Goal: Task Accomplishment & Management: Complete application form

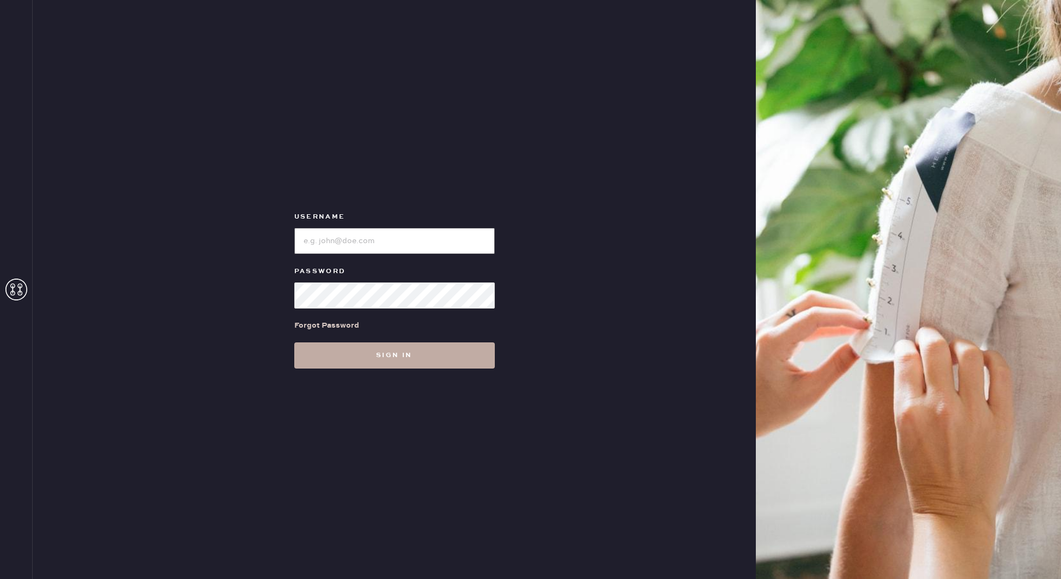
type input "reformationdesigndistrictmiami"
click at [395, 362] on button "Sign in" at bounding box center [394, 355] width 201 height 26
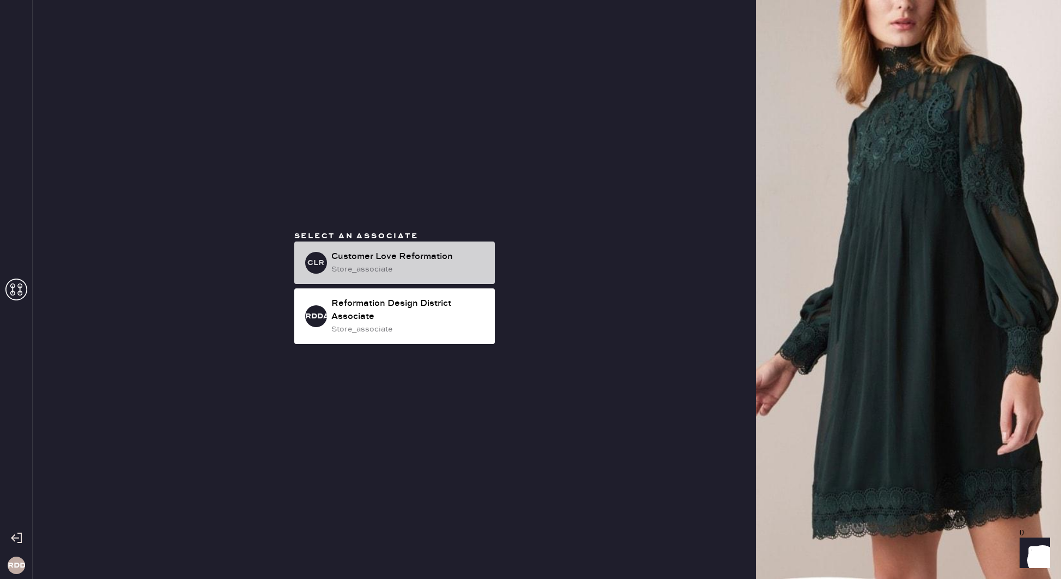
click at [386, 270] on div "store_associate" at bounding box center [408, 269] width 155 height 12
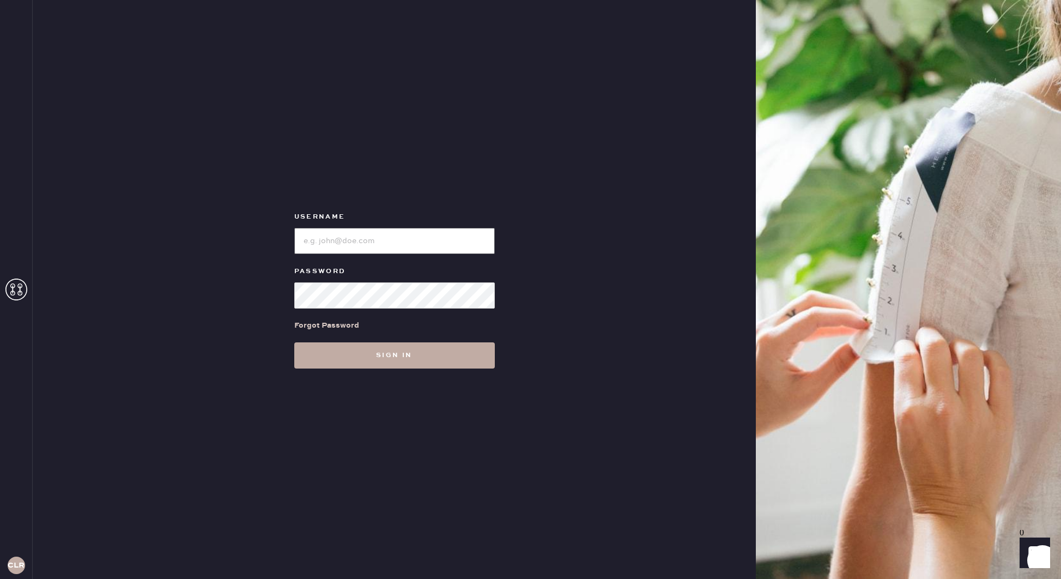
type input "reformationdesigndistrictmiami"
click at [452, 356] on button "Sign in" at bounding box center [394, 355] width 201 height 26
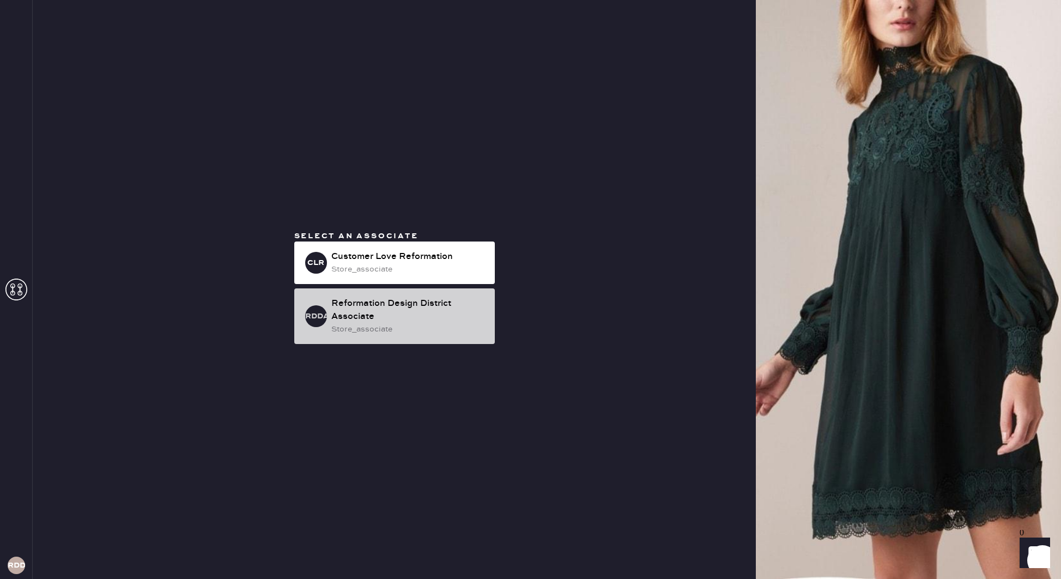
click at [442, 323] on div "Reformation Design District Associate" at bounding box center [408, 310] width 155 height 26
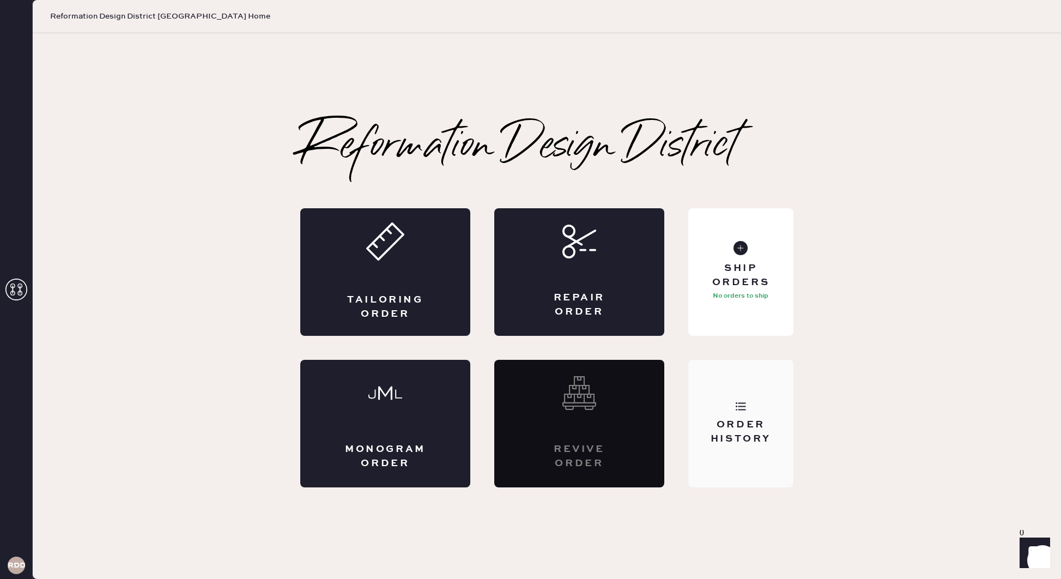
click at [721, 413] on div "Order History" at bounding box center [741, 424] width 105 height 128
click at [717, 286] on div "Ship Orders" at bounding box center [741, 275] width 88 height 27
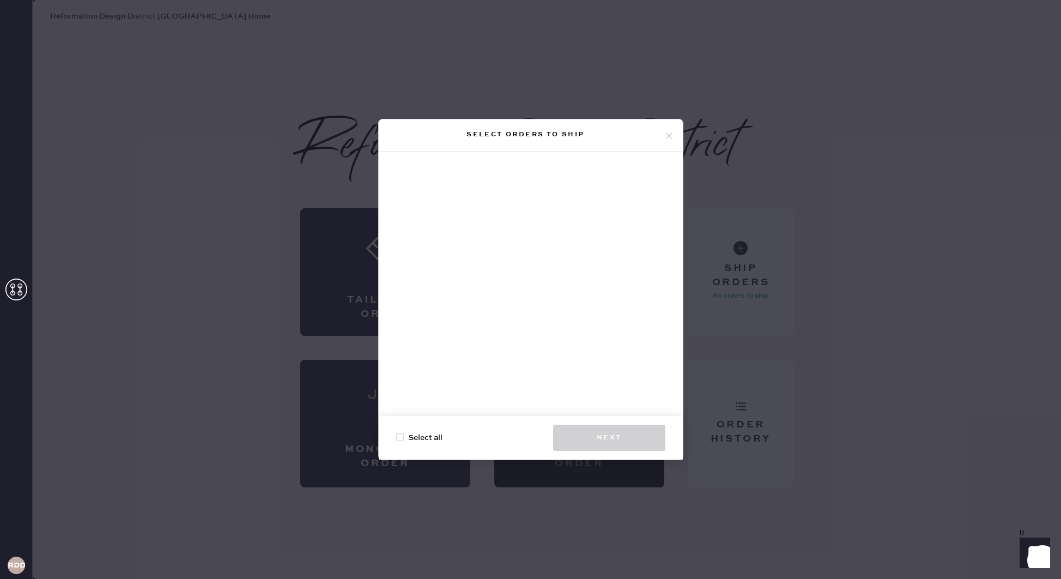
click at [666, 134] on icon at bounding box center [670, 136] width 10 height 10
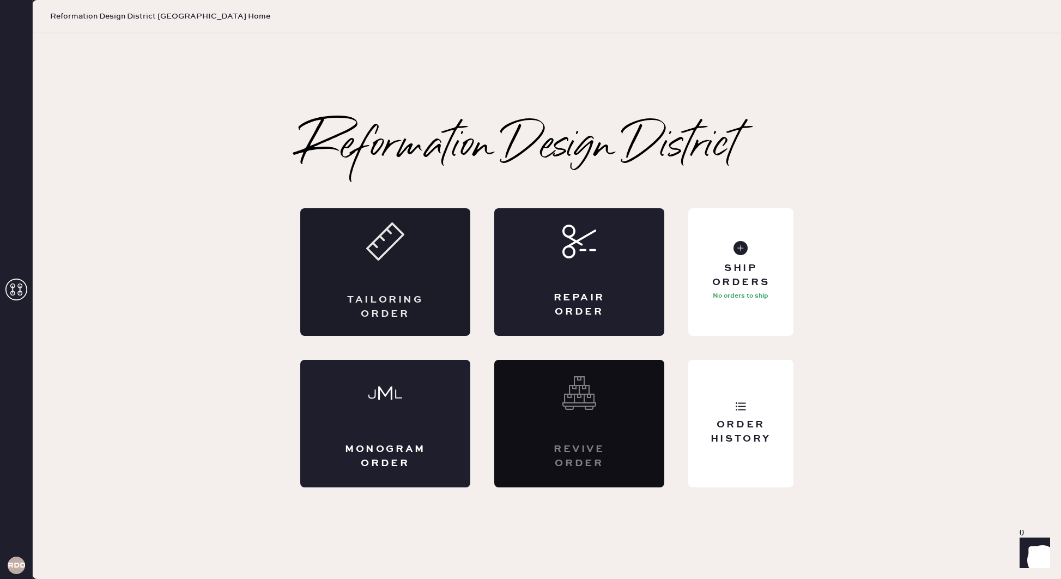
click at [440, 269] on div "Tailoring Order" at bounding box center [385, 272] width 170 height 128
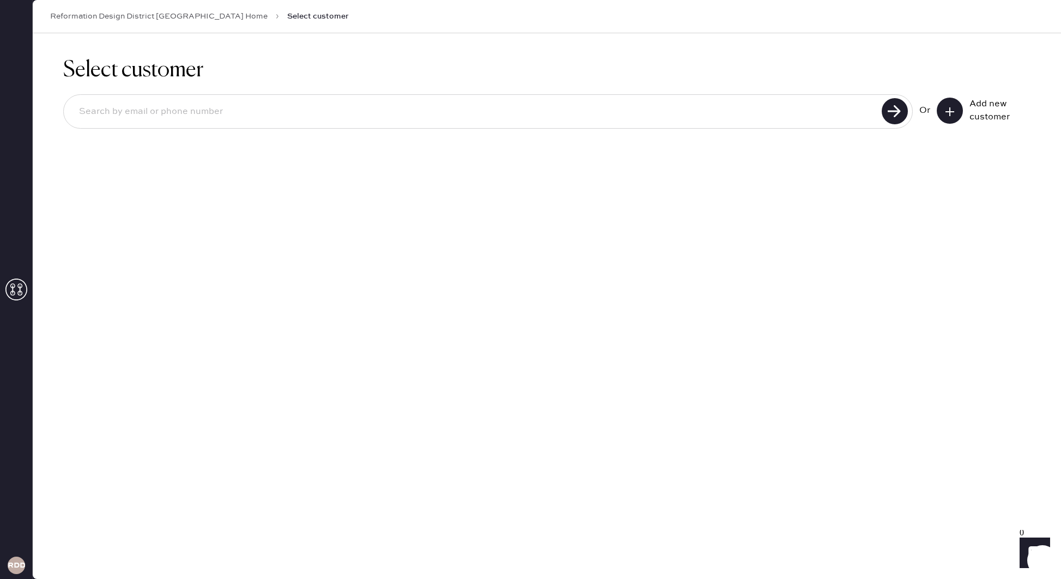
click at [663, 120] on input at bounding box center [474, 111] width 808 height 25
type input "susana.lyc25@gmail.com"
click at [896, 123] on use at bounding box center [895, 111] width 26 height 26
drag, startPoint x: 312, startPoint y: 100, endPoint x: 291, endPoint y: 132, distance: 38.9
click at [47, 98] on div "Select customer susana.lyc25@gmail.com Unable to find user, try again or add ne…" at bounding box center [547, 115] width 1029 height 164
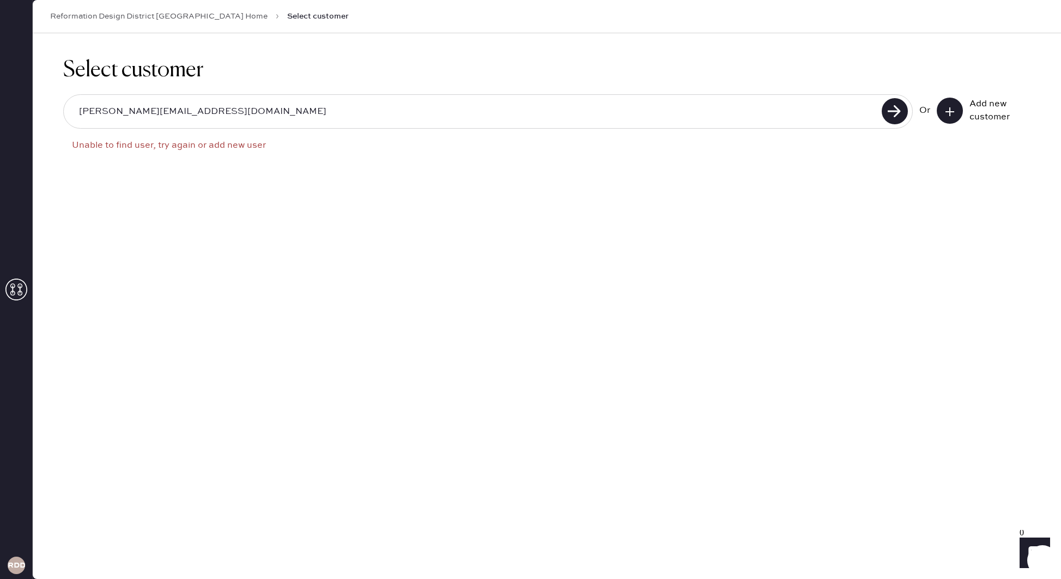
click at [941, 111] on button at bounding box center [950, 111] width 26 height 26
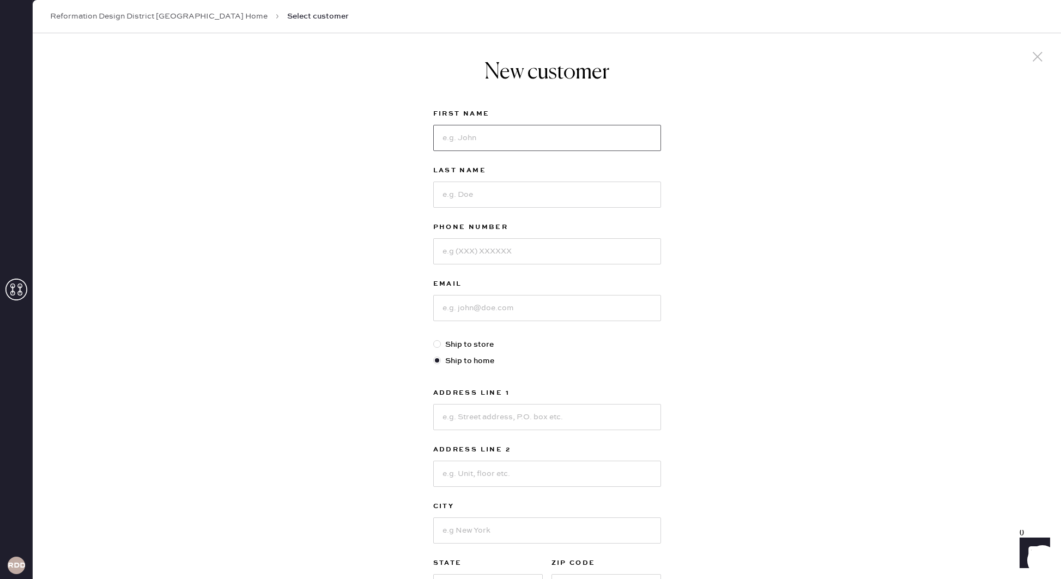
click at [499, 141] on input at bounding box center [547, 138] width 228 height 26
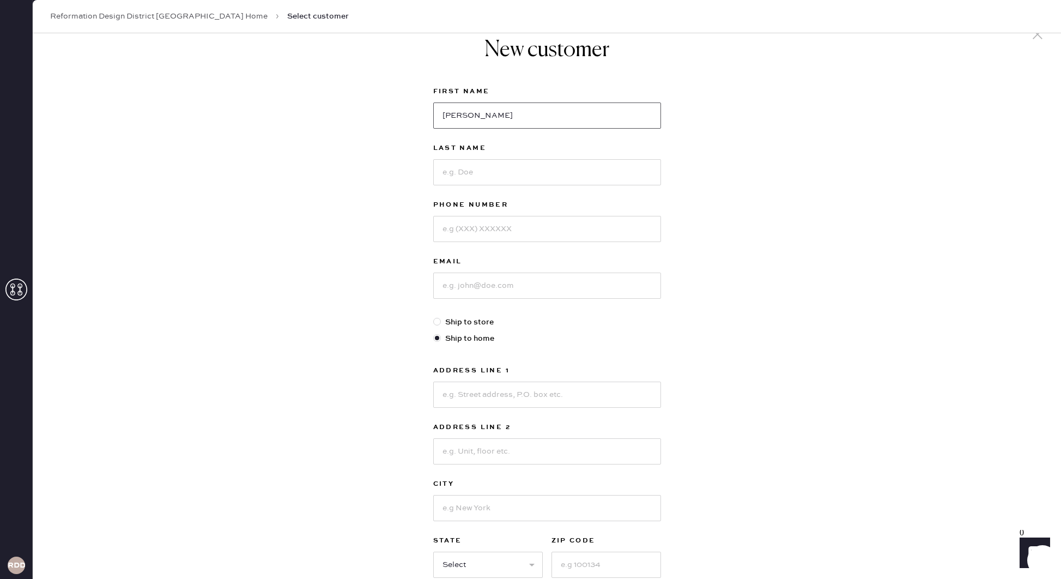
type input "Susana"
click at [559, 172] on input at bounding box center [547, 172] width 228 height 26
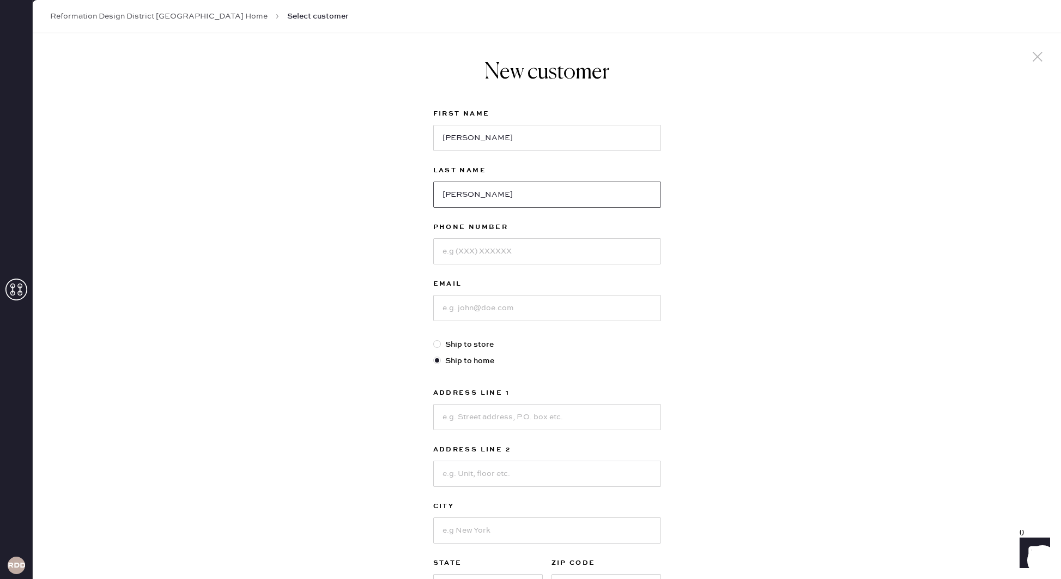
type input "Lopez"
click at [499, 247] on input at bounding box center [547, 251] width 228 height 26
type input "7869791589"
click at [483, 315] on input at bounding box center [547, 308] width 228 height 26
type input "susana.lyc25@gmail.com"
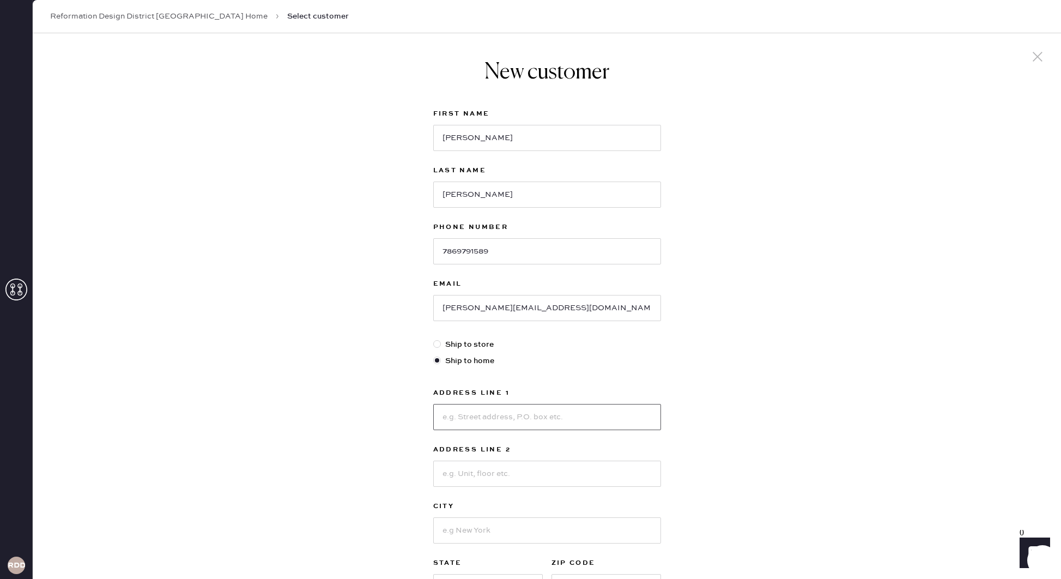
click at [487, 421] on input at bounding box center [547, 417] width 228 height 26
type input "200 Biscayne Blvd Way"
click at [496, 472] on input at bounding box center [547, 474] width 228 height 26
type input "4314"
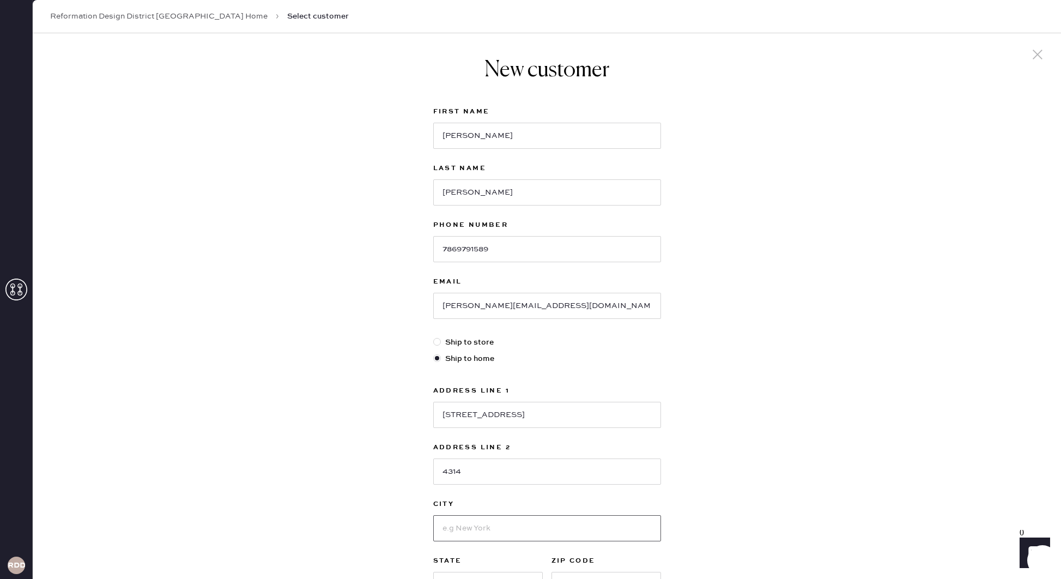
click at [493, 530] on input at bounding box center [547, 528] width 228 height 26
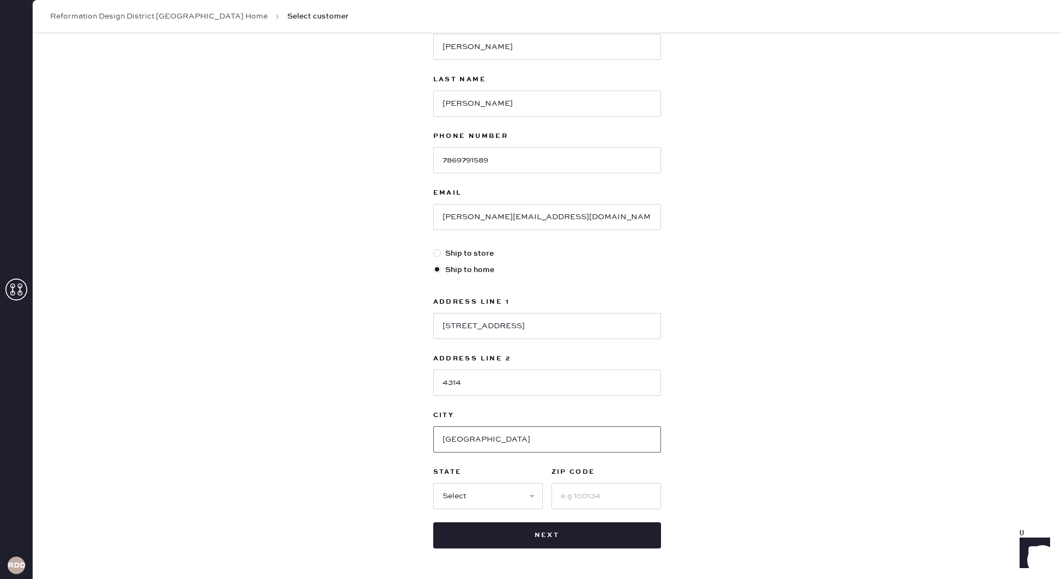
scroll to position [130, 0]
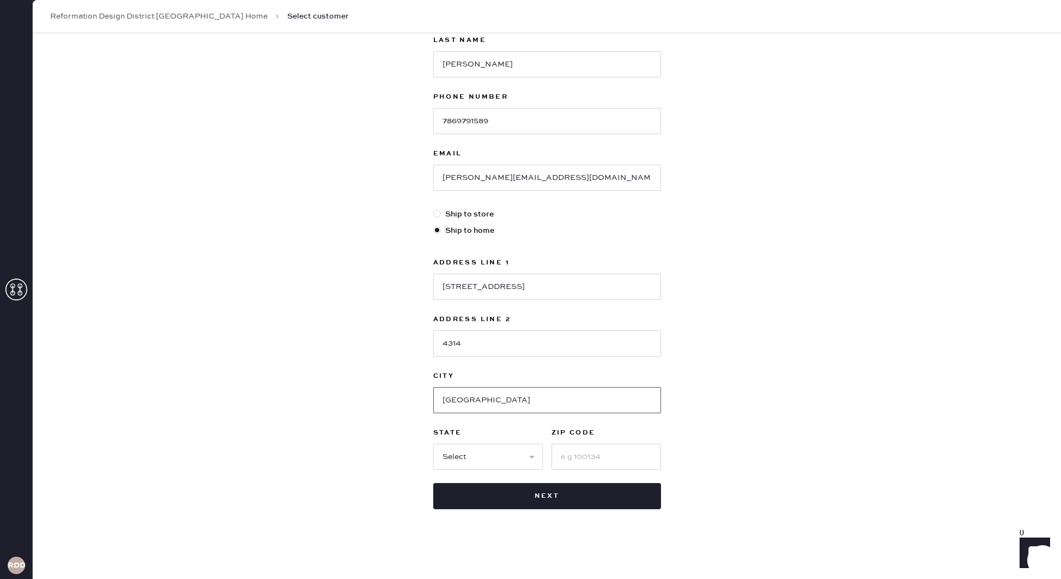
type input "Miami"
click at [455, 457] on select "Select AK AL AR AZ CA CO CT DC DE FL GA HI IA ID IL IN KS KY LA MA MD ME MI MN …" at bounding box center [488, 457] width 110 height 26
select select "FL"
click at [599, 456] on input at bounding box center [607, 457] width 110 height 26
type input "33131"
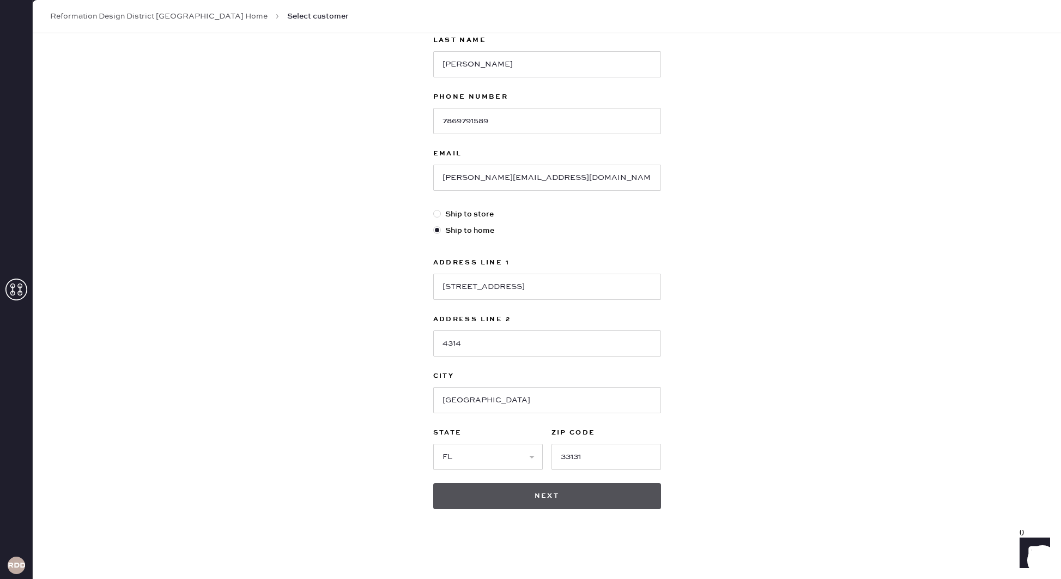
click at [511, 497] on button "Next" at bounding box center [547, 496] width 228 height 26
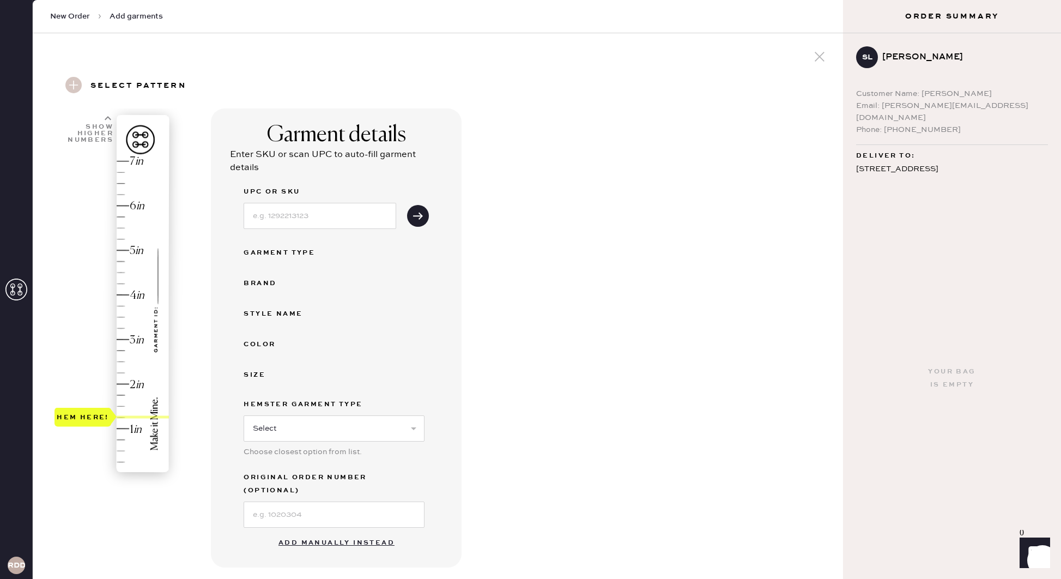
drag, startPoint x: 102, startPoint y: 475, endPoint x: 96, endPoint y: 420, distance: 55.3
click at [96, 420] on div "Hem here!" at bounding box center [83, 416] width 52 height 13
drag, startPoint x: 330, startPoint y: 524, endPoint x: 325, endPoint y: 523, distance: 5.6
click at [330, 532] on button "Add manually instead" at bounding box center [336, 543] width 129 height 22
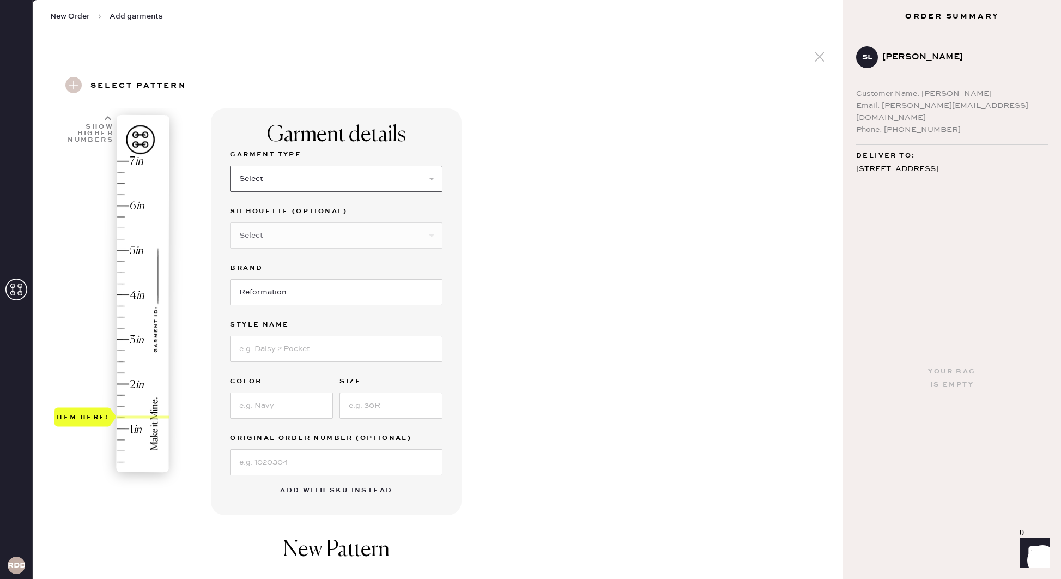
click at [297, 177] on select "Select Basic Skirt Jeans Leggings Pants Shorts Basic Sleeved Dress Basic Sleeve…" at bounding box center [336, 179] width 213 height 26
select select "4"
click at [286, 236] on select "Select Joggers Shorts Cropped Flare Boot Cut Straight Skinny Other" at bounding box center [336, 235] width 213 height 26
select select "11"
click at [275, 348] on input at bounding box center [336, 349] width 213 height 26
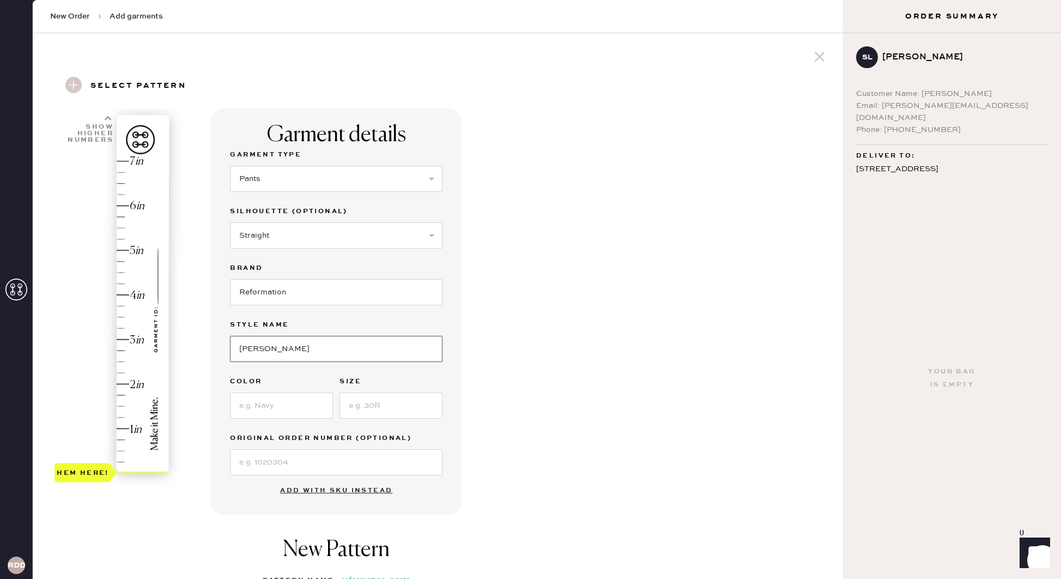
type input "Gale Satin Mid Rise Bias Pant"
click at [277, 406] on input at bounding box center [281, 405] width 103 height 26
type input "Fior Di Latte"
click at [372, 409] on input at bounding box center [391, 405] width 103 height 26
type input "Small"
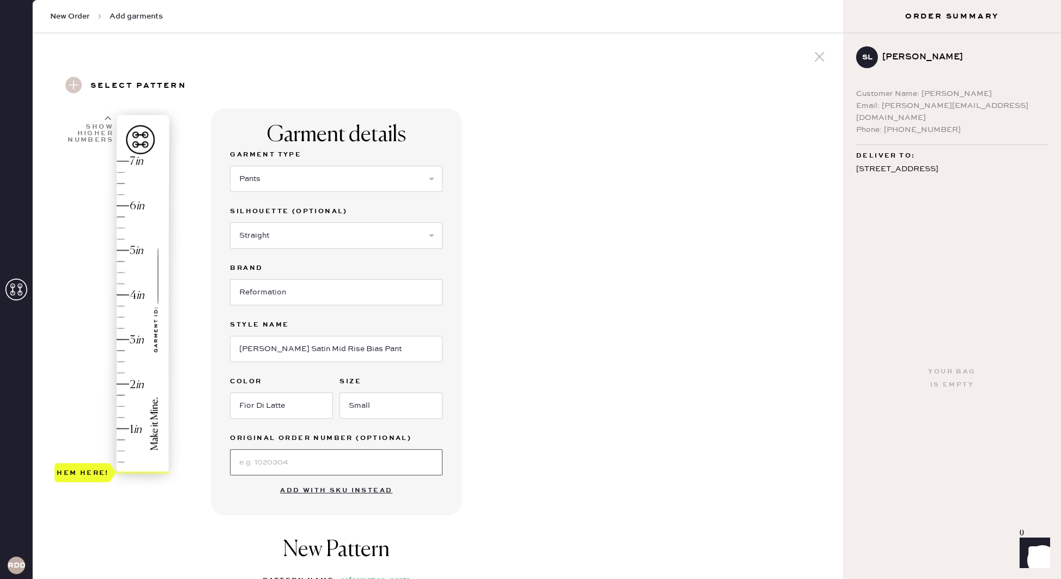
click at [325, 457] on input at bounding box center [336, 462] width 213 height 26
click at [517, 445] on div "Garment details Garment Type Select Basic Skirt Jeans Leggings Pants Shorts Bas…" at bounding box center [523, 417] width 624 height 619
type input "1.25"
drag, startPoint x: 83, startPoint y: 475, endPoint x: 84, endPoint y: 417, distance: 58.3
click at [84, 417] on div "Hem here!" at bounding box center [83, 416] width 52 height 13
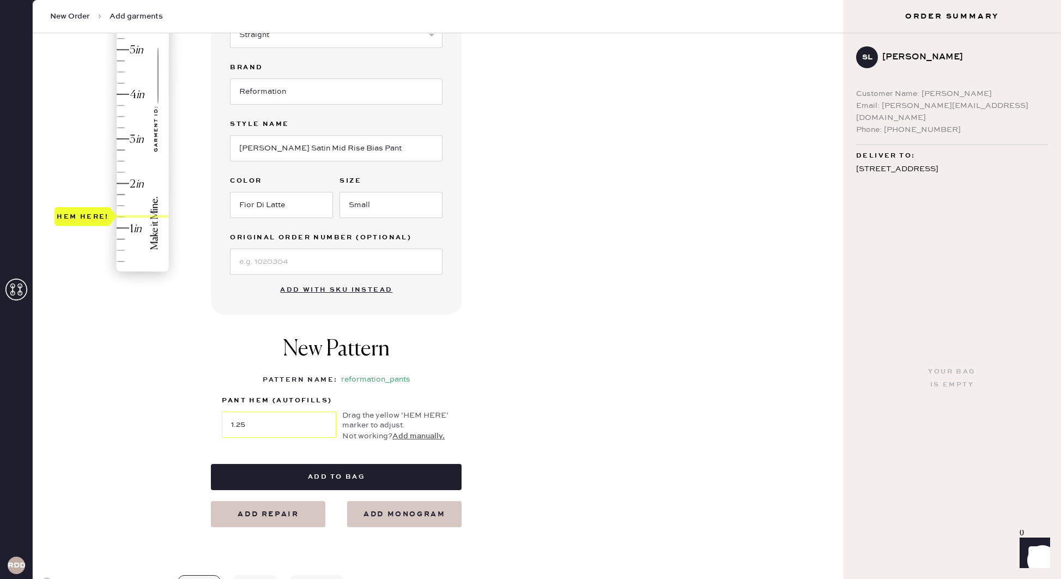
scroll to position [208, 0]
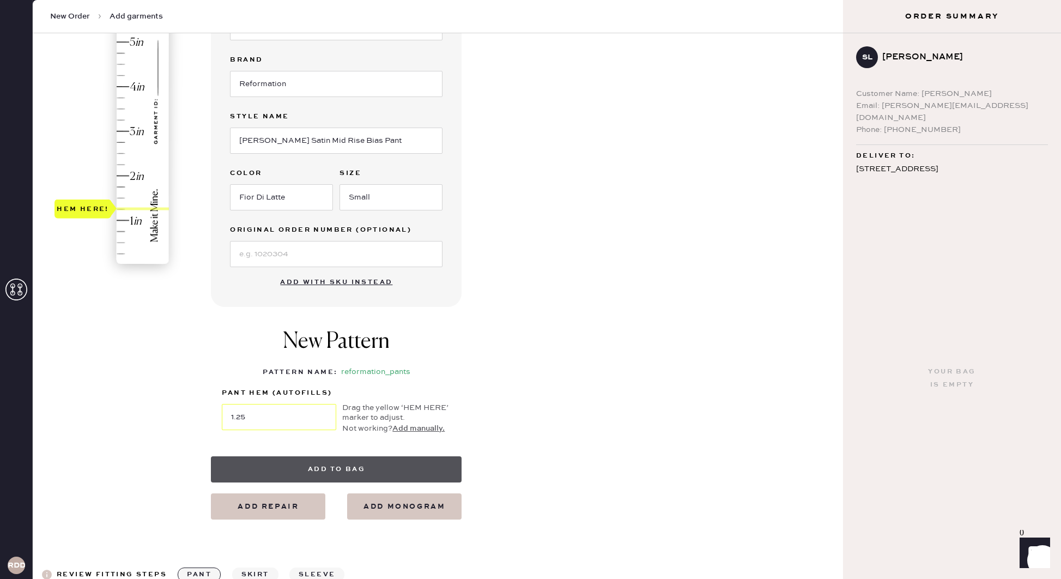
click at [331, 468] on button "Add to bag" at bounding box center [336, 469] width 251 height 26
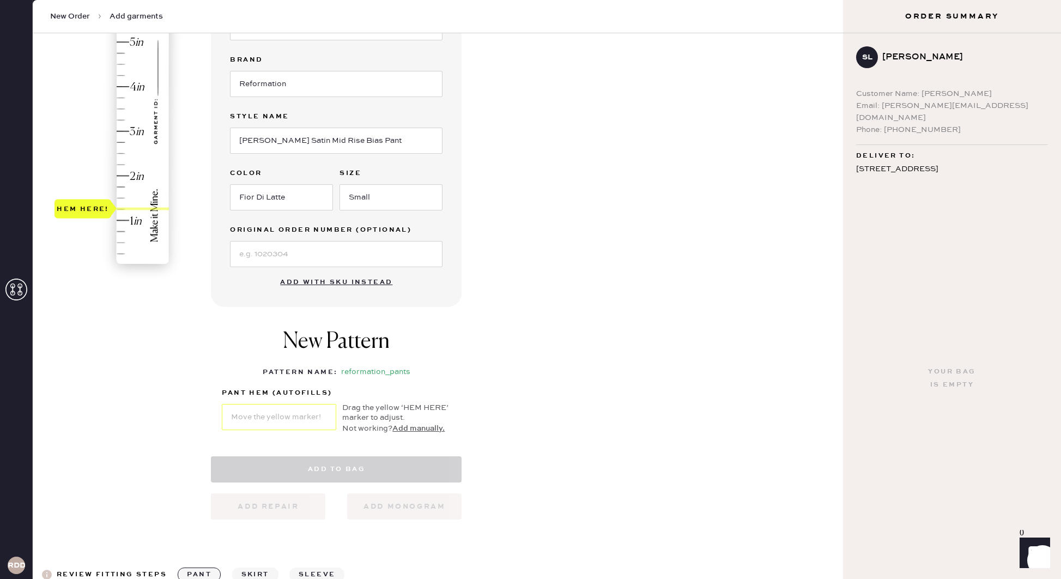
select select "4"
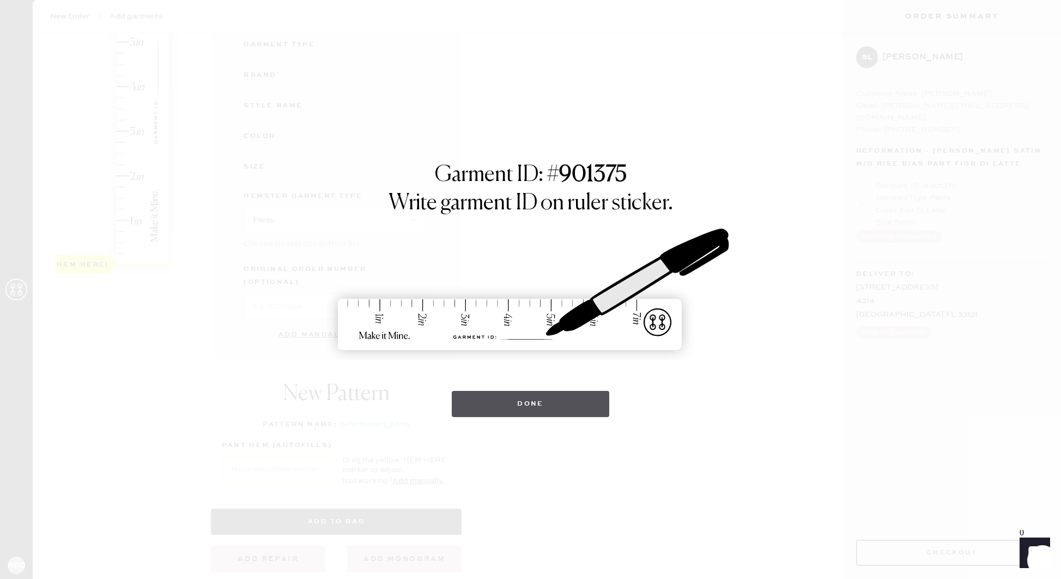
click at [515, 407] on button "Done" at bounding box center [531, 404] width 158 height 26
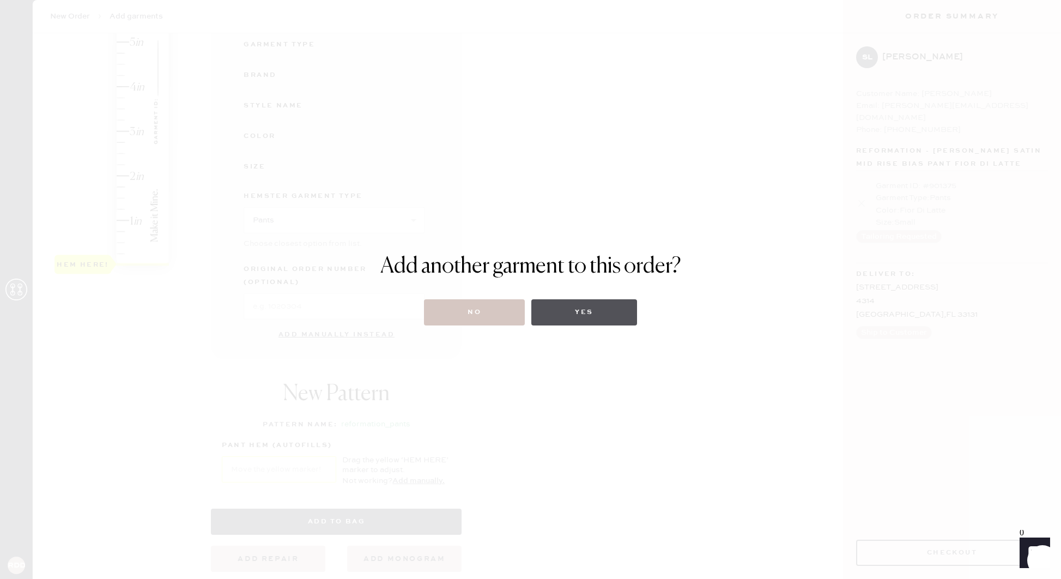
click at [569, 305] on button "Yes" at bounding box center [584, 312] width 105 height 26
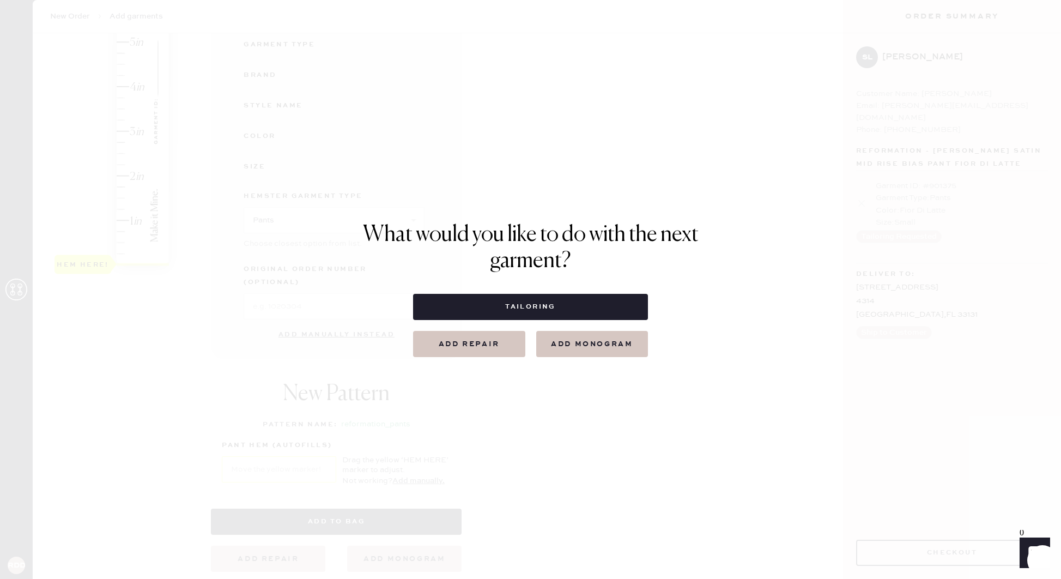
drag, startPoint x: 903, startPoint y: 178, endPoint x: 780, endPoint y: 223, distance: 131.8
click at [903, 178] on div "What would you like to do with the next garment? Tailoring Add repair add monog…" at bounding box center [530, 289] width 1061 height 579
click at [545, 302] on button "Tailoring" at bounding box center [530, 307] width 235 height 26
select select
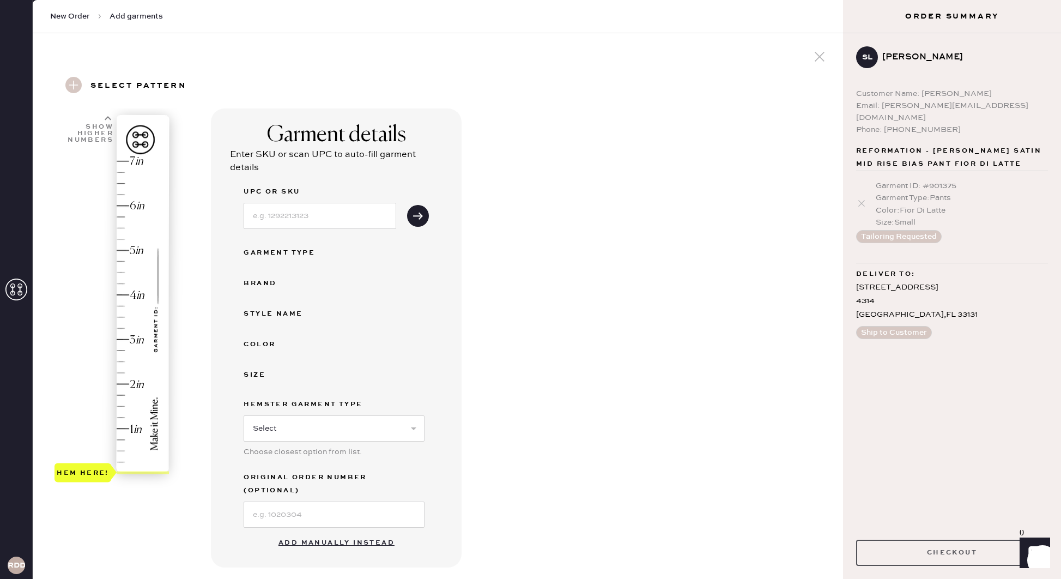
click at [981, 555] on button "Checkout" at bounding box center [952, 553] width 192 height 26
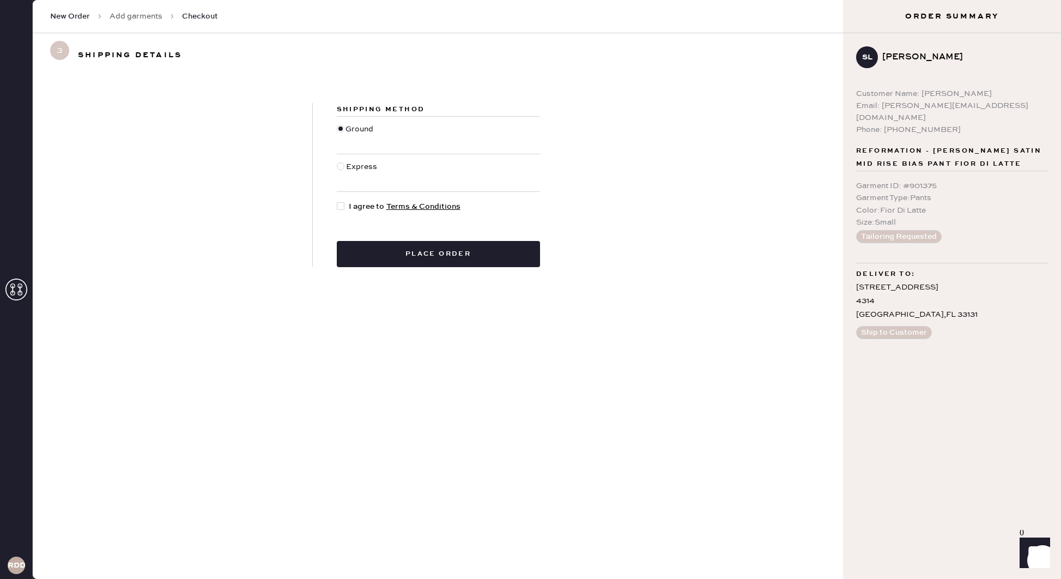
click at [341, 209] on div at bounding box center [341, 206] width 8 height 8
click at [337, 201] on input "I agree to Terms & Conditions" at bounding box center [337, 201] width 1 height 1
checkbox input "true"
click at [343, 167] on div at bounding box center [341, 166] width 8 height 8
click at [337, 161] on input "Express" at bounding box center [337, 161] width 1 height 1
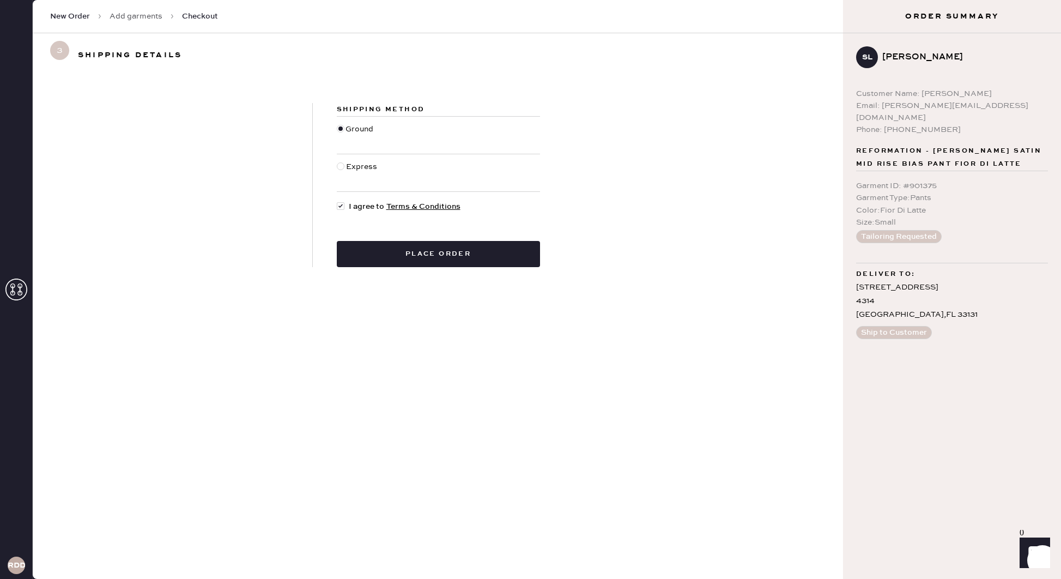
radio input "true"
click at [342, 127] on div at bounding box center [341, 129] width 8 height 8
click at [337, 124] on input "Ground" at bounding box center [337, 123] width 1 height 1
radio input "true"
click at [377, 253] on button "Place order" at bounding box center [438, 254] width 203 height 26
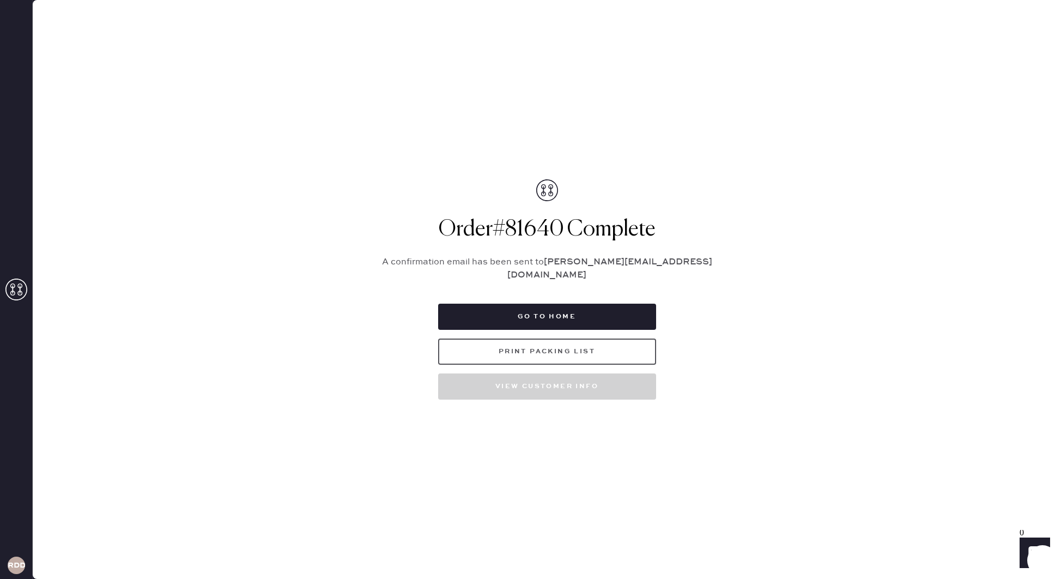
click at [516, 345] on button "Print Packing List" at bounding box center [547, 352] width 218 height 26
click at [589, 304] on button "Go to home" at bounding box center [547, 317] width 218 height 26
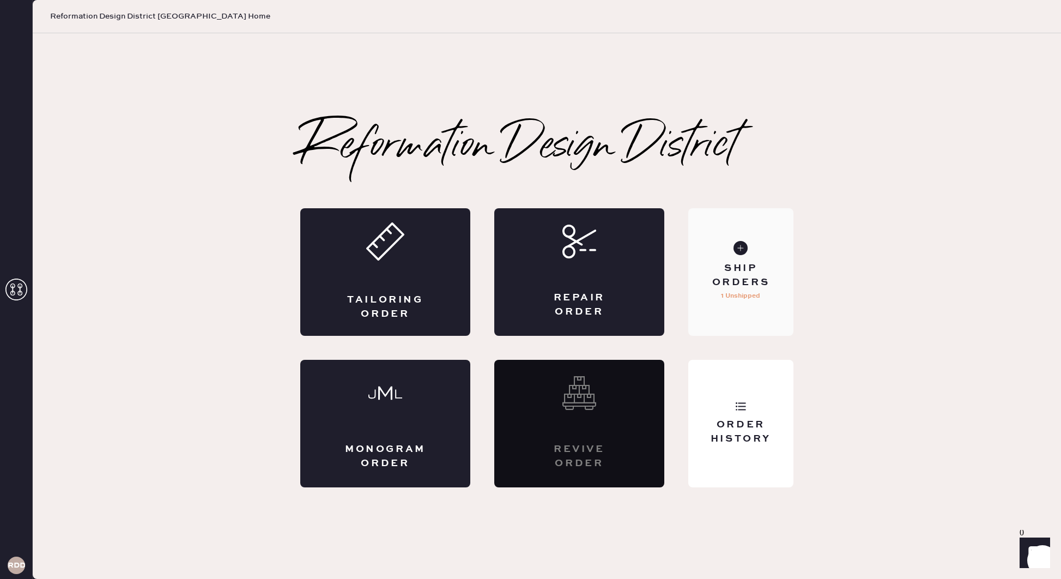
click at [742, 312] on div "Ship Orders 1 Unshipped" at bounding box center [741, 272] width 105 height 128
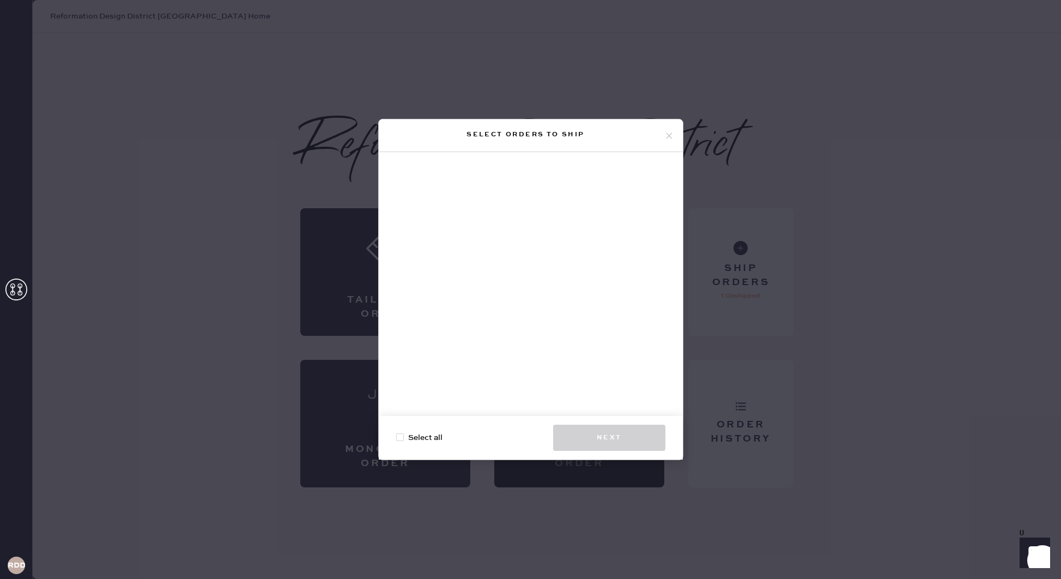
checkbox input "true"
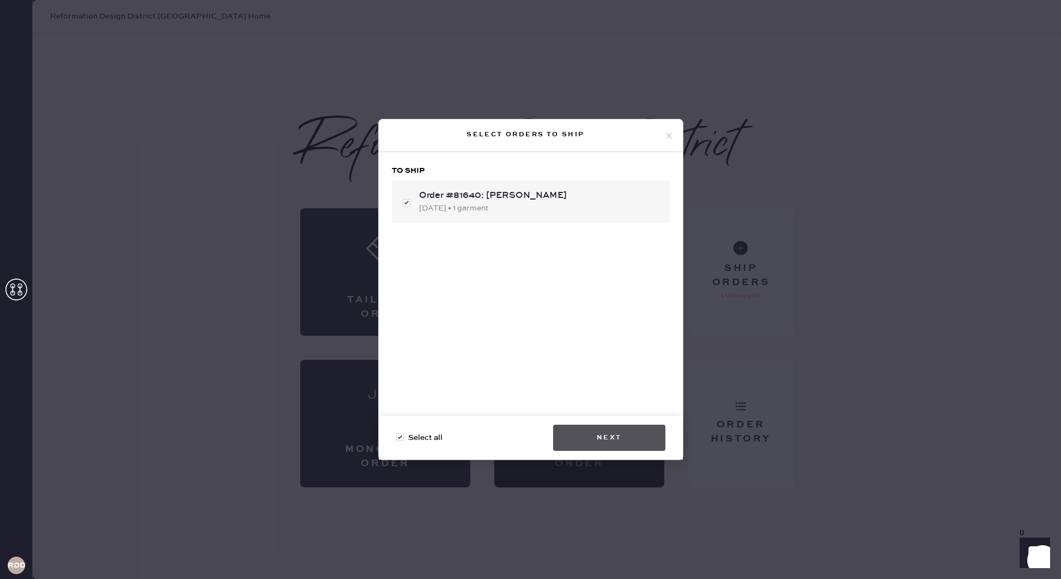
click at [605, 437] on button "Next" at bounding box center [609, 438] width 112 height 26
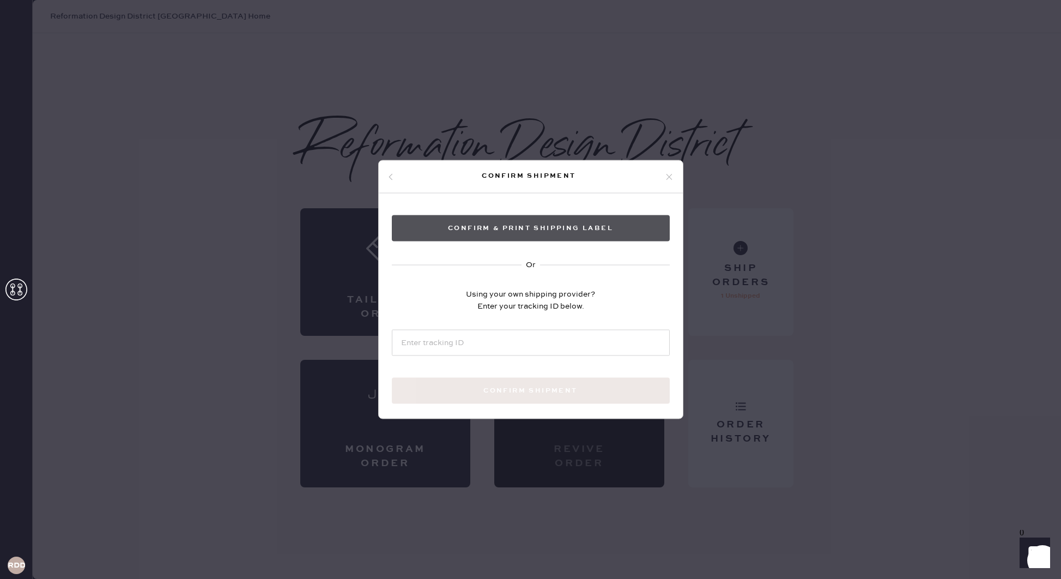
click at [559, 228] on button "Confirm & Print shipping label" at bounding box center [531, 228] width 278 height 26
